Goal: Check status

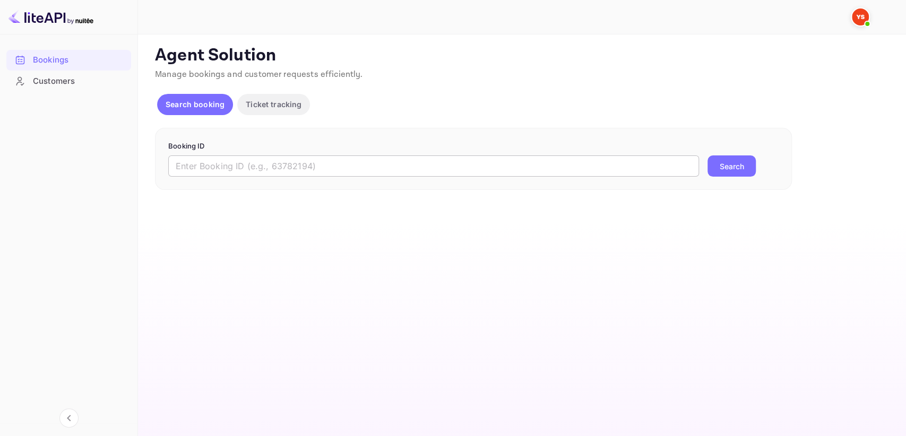
click at [256, 160] on input "text" at bounding box center [433, 166] width 531 height 21
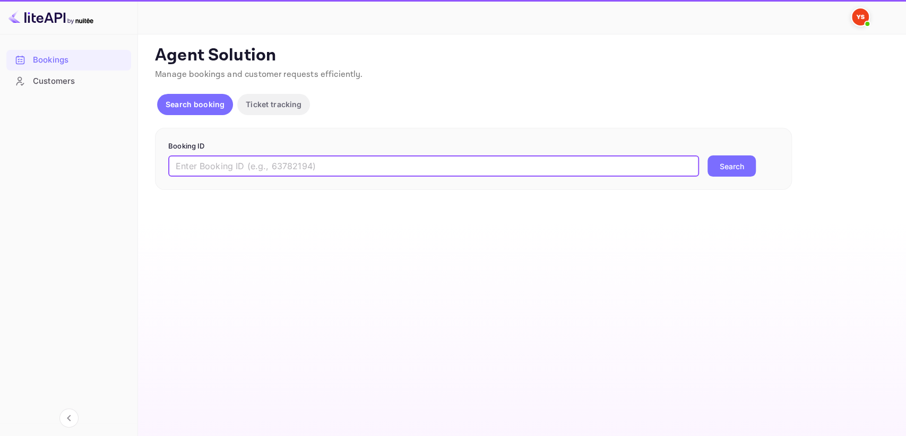
paste input "9003412"
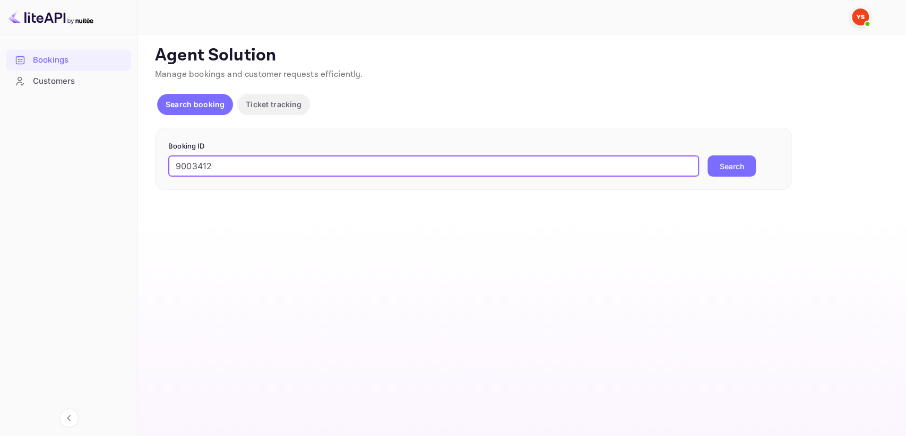
type input "9003412"
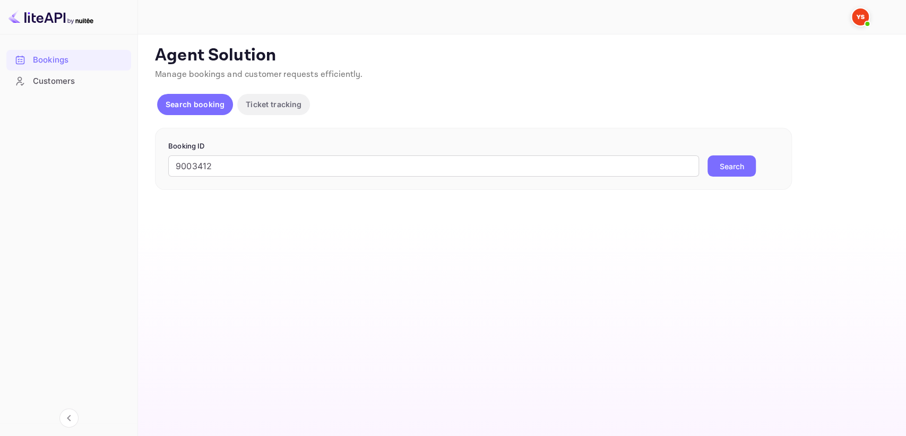
click at [746, 158] on button "Search" at bounding box center [732, 166] width 48 height 21
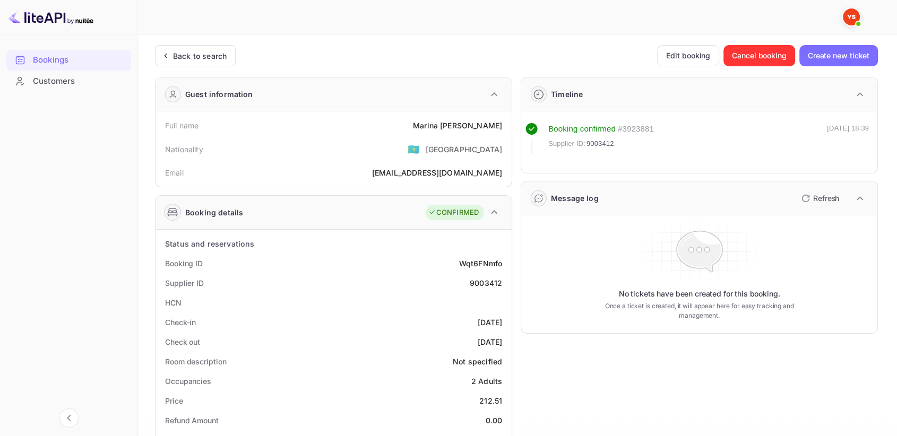
click at [488, 282] on div "9003412" at bounding box center [486, 283] width 32 height 11
copy div "9003412"
drag, startPoint x: 436, startPoint y: 123, endPoint x: 501, endPoint y: 116, distance: 65.7
click at [501, 116] on div "Full name [PERSON_NAME]" at bounding box center [334, 126] width 348 height 20
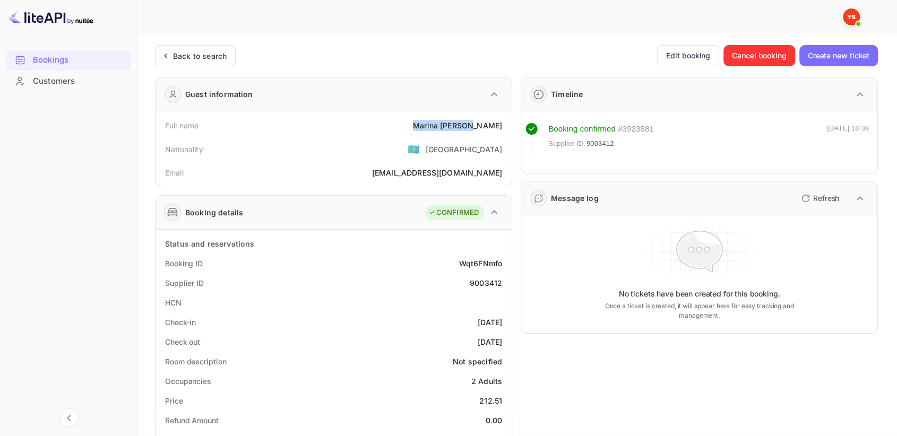
copy div "[PERSON_NAME]"
drag, startPoint x: 476, startPoint y: 399, endPoint x: 502, endPoint y: 395, distance: 25.8
click at [502, 395] on div "Price 212.51" at bounding box center [334, 401] width 348 height 20
copy div "212.51"
